Goal: Task Accomplishment & Management: Use online tool/utility

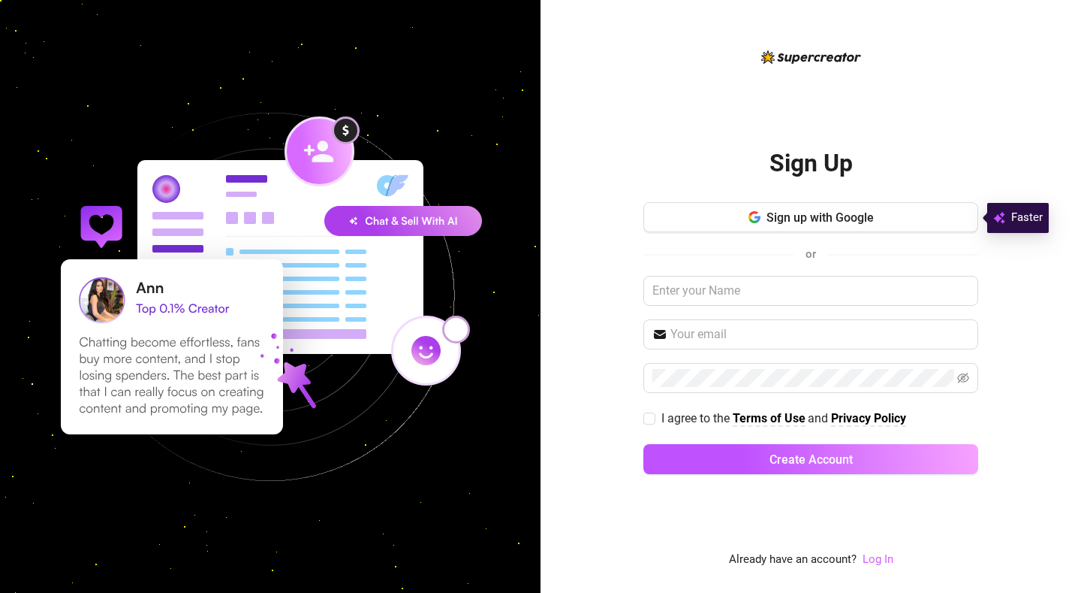
click at [879, 559] on link "Log In" at bounding box center [878, 559] width 31 height 14
click at [882, 563] on link "Log In" at bounding box center [878, 559] width 31 height 14
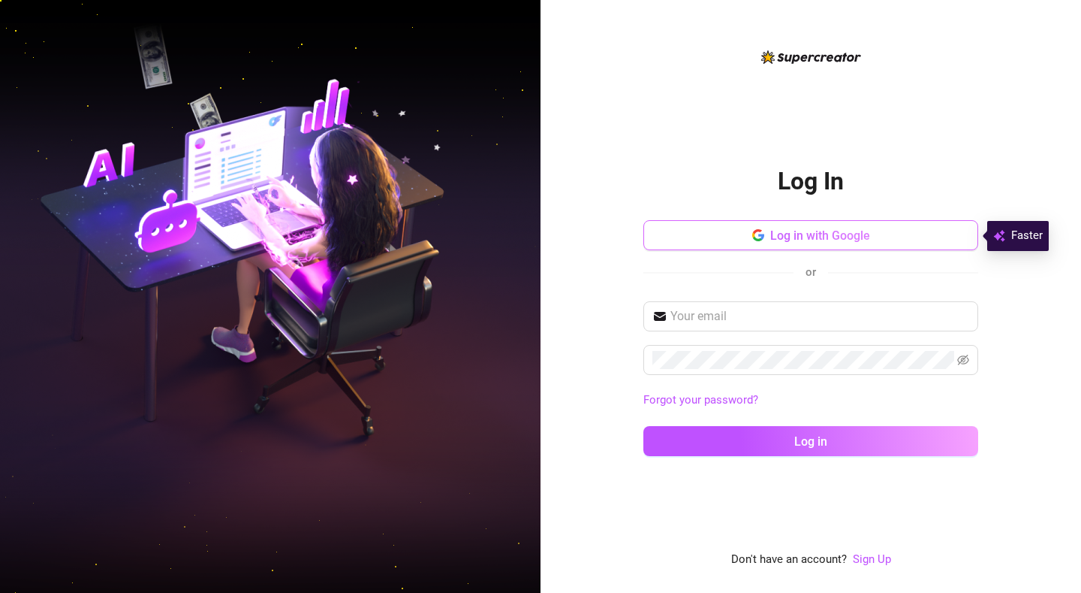
click at [799, 230] on span "Log in with Google" at bounding box center [821, 235] width 100 height 14
